Goal: Book appointment/travel/reservation

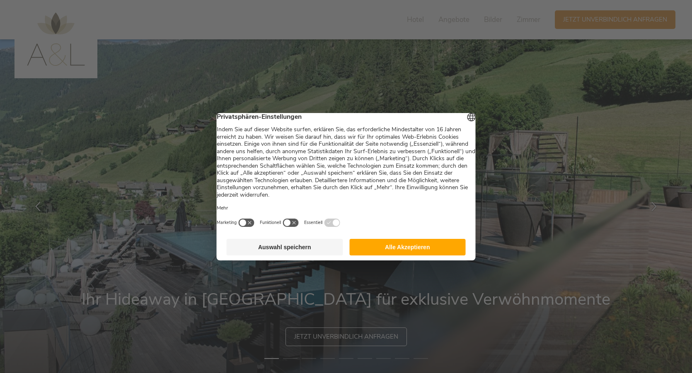
click at [414, 247] on button "Alle Akzeptieren" at bounding box center [407, 247] width 116 height 17
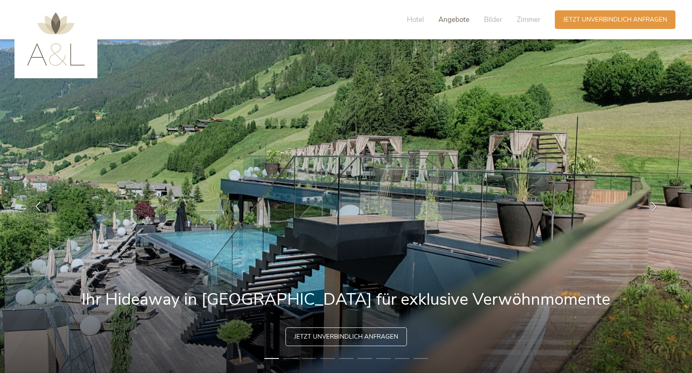
click at [457, 23] on span "Angebote" at bounding box center [454, 20] width 31 height 10
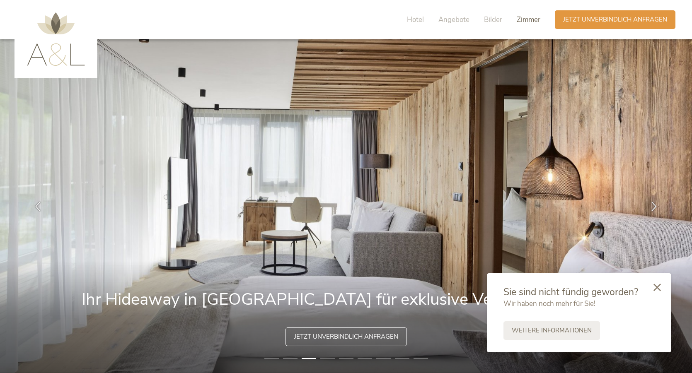
click at [527, 22] on span "Zimmer" at bounding box center [529, 20] width 24 height 10
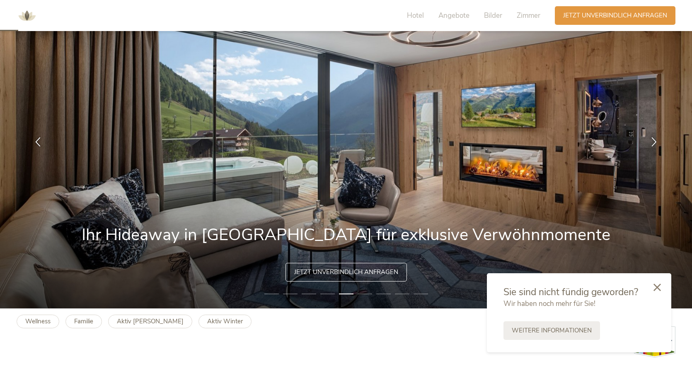
scroll to position [65, 0]
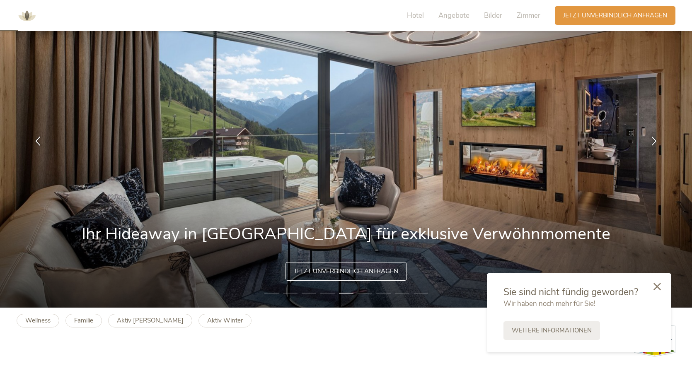
click at [661, 290] on div at bounding box center [657, 287] width 28 height 29
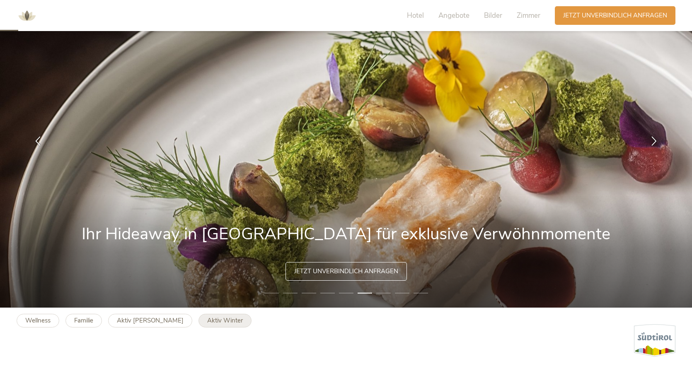
click at [207, 323] on b "Aktiv Winter" at bounding box center [225, 321] width 36 height 8
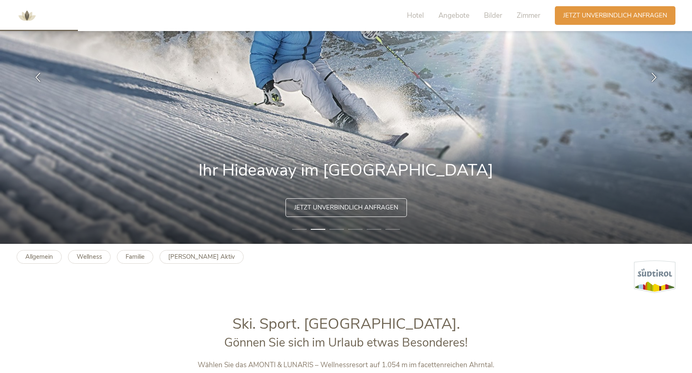
scroll to position [78, 0]
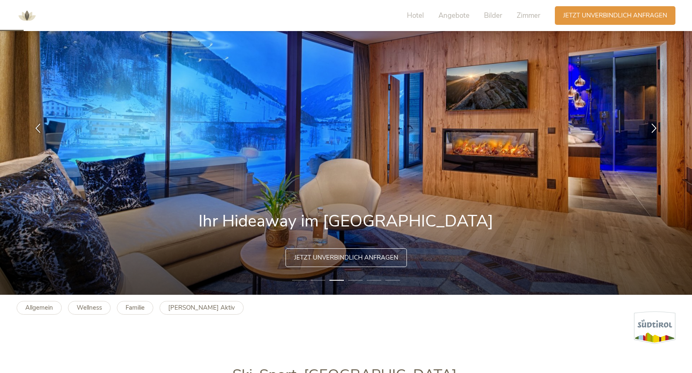
click at [360, 255] on span "Jetzt unverbindlich anfragen" at bounding box center [346, 258] width 104 height 9
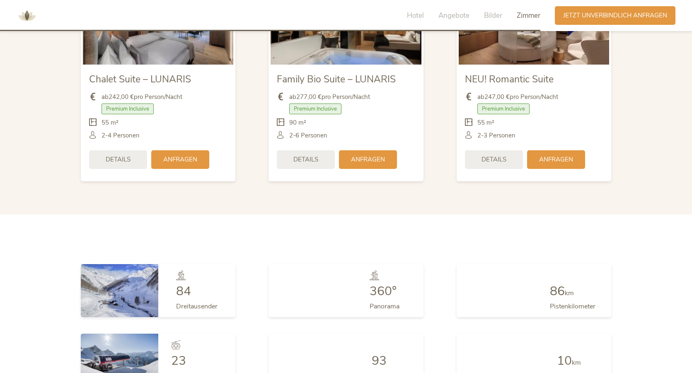
scroll to position [2278, 0]
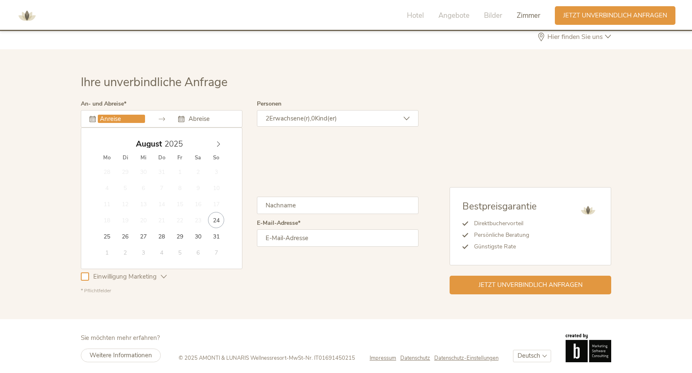
click at [121, 120] on input "text" at bounding box center [121, 119] width 47 height 8
click at [219, 141] on icon at bounding box center [219, 144] width 6 height 6
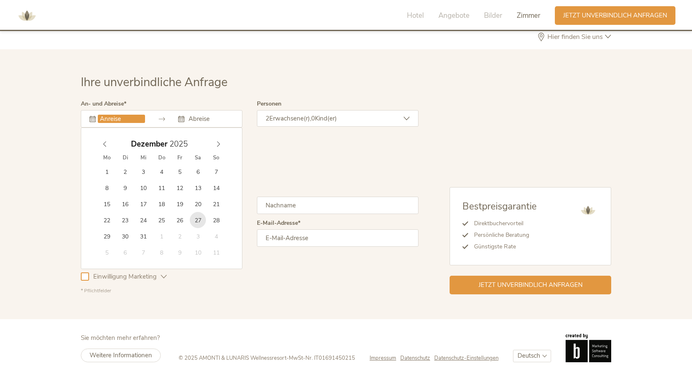
type input "[DATE]"
type input "2026"
click at [220, 143] on icon at bounding box center [219, 144] width 6 height 6
type input "[DATE]"
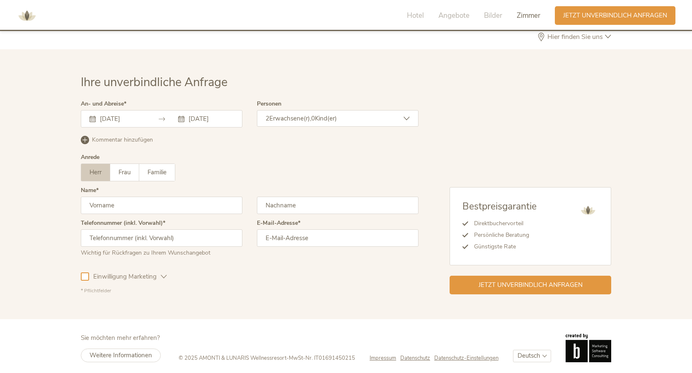
click at [290, 121] on div "2 Erwachsene(r), 0 Kind(er)" at bounding box center [338, 118] width 162 height 17
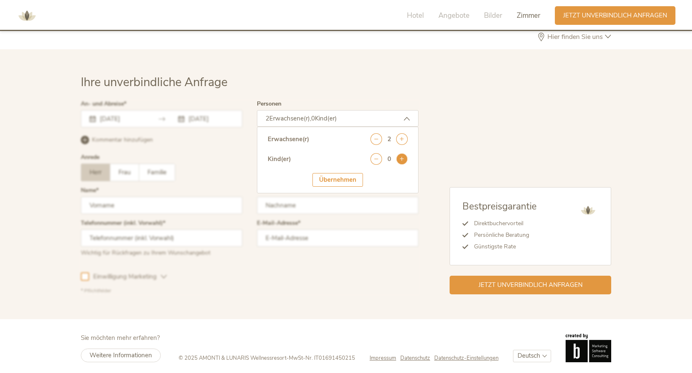
click at [400, 154] on icon at bounding box center [402, 159] width 12 height 12
select select "7"
click at [342, 209] on div "Übernehmen" at bounding box center [338, 206] width 51 height 14
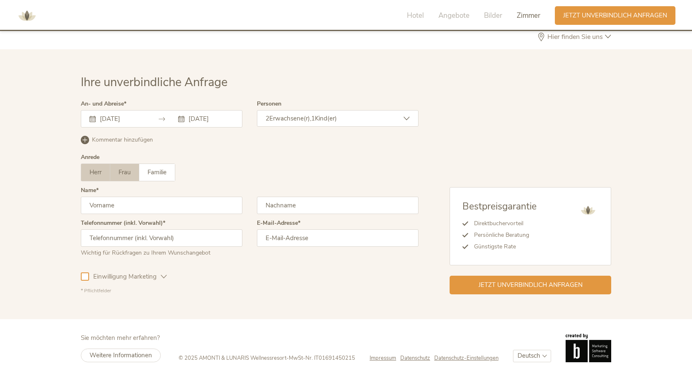
click at [128, 170] on span "Frau" at bounding box center [125, 172] width 12 height 8
type input "[PERSON_NAME]"
type input "Oeß"
type input "[PHONE_NUMBER]"
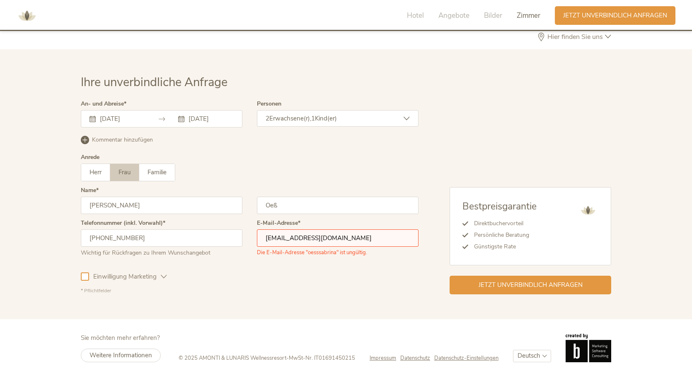
type input "[EMAIL_ADDRESS][DOMAIN_NAME]"
click at [87, 276] on div at bounding box center [85, 277] width 8 height 8
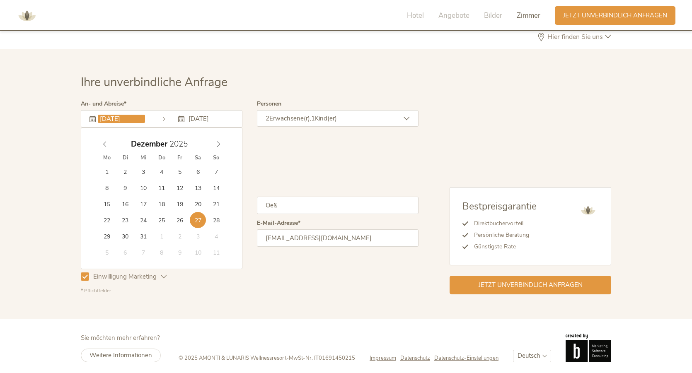
click at [132, 116] on input "[DATE]" at bounding box center [121, 119] width 47 height 8
type input "[DATE]"
type input "2025"
click at [102, 140] on div "[DATE]" at bounding box center [162, 144] width 128 height 16
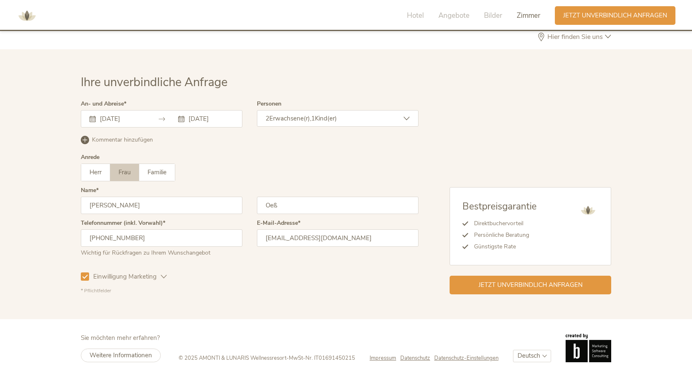
click at [275, 165] on div "Herr Frau Familie Herr Frau Familie" at bounding box center [250, 173] width 338 height 18
click at [531, 282] on span "Jetzt unverbindlich anfragen" at bounding box center [531, 284] width 104 height 9
